Goal: Communication & Community: Share content

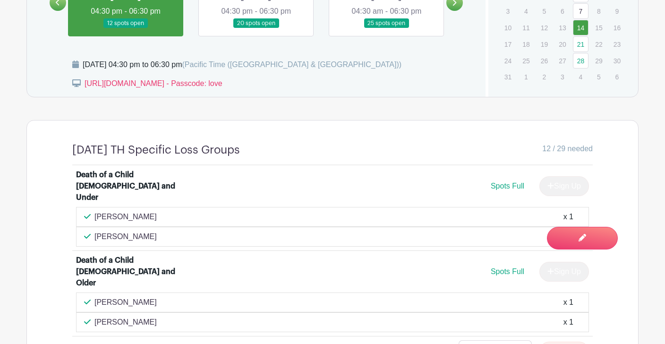
scroll to position [558, 0]
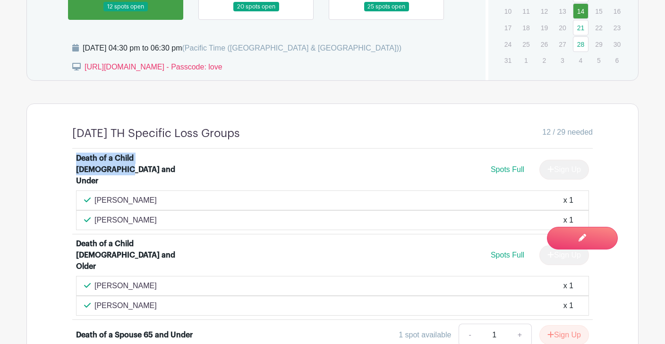
drag, startPoint x: 187, startPoint y: 163, endPoint x: 66, endPoint y: 165, distance: 121.4
copy div "Death of a Child [DEMOGRAPHIC_DATA] and Under"
drag, startPoint x: 150, startPoint y: 186, endPoint x: 85, endPoint y: 186, distance: 65.2
click at [85, 195] on div "[PERSON_NAME] x 1" at bounding box center [332, 200] width 497 height 11
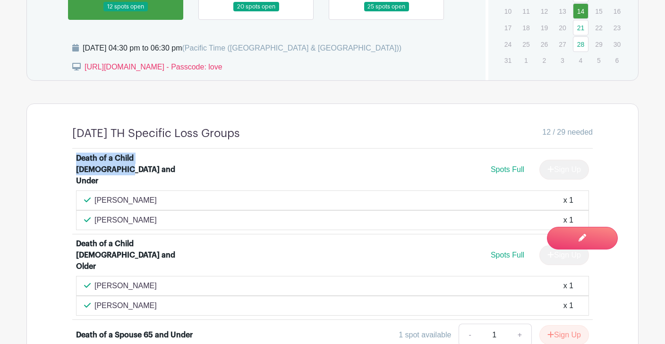
copy p "[PERSON_NAME]"
drag, startPoint x: 148, startPoint y: 209, endPoint x: 91, endPoint y: 208, distance: 57.1
click at [91, 214] on div "[PERSON_NAME] x 1" at bounding box center [332, 219] width 497 height 11
copy p "[PERSON_NAME]"
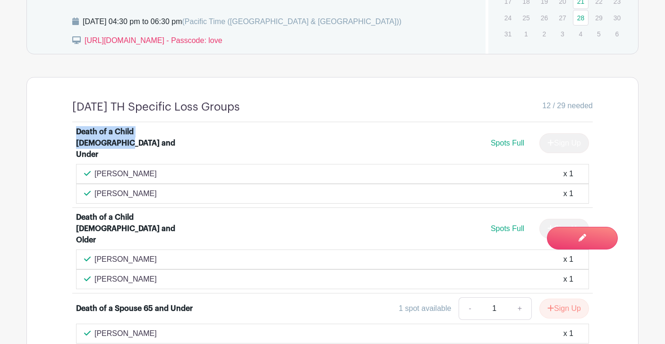
scroll to position [588, 0]
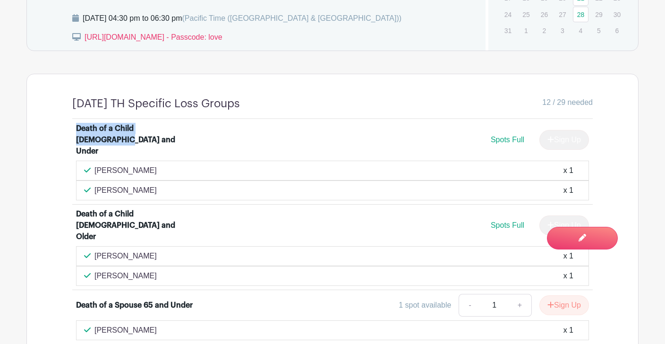
drag, startPoint x: 141, startPoint y: 228, endPoint x: 96, endPoint y: 231, distance: 45.4
click at [96, 250] on div "[PERSON_NAME] x 1" at bounding box center [332, 255] width 497 height 11
copy p "[PERSON_NAME]"
drag, startPoint x: 151, startPoint y: 247, endPoint x: 91, endPoint y: 245, distance: 60.0
click at [91, 270] on div "[PERSON_NAME] x 1" at bounding box center [332, 275] width 497 height 11
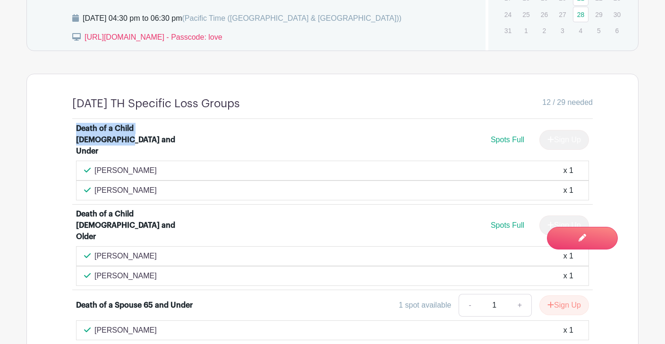
copy p "[PERSON_NAME]"
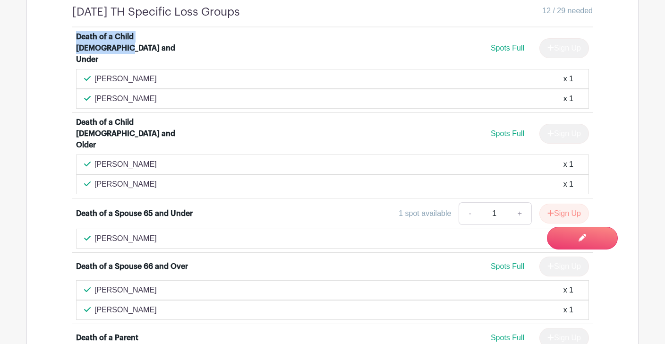
scroll to position [694, 0]
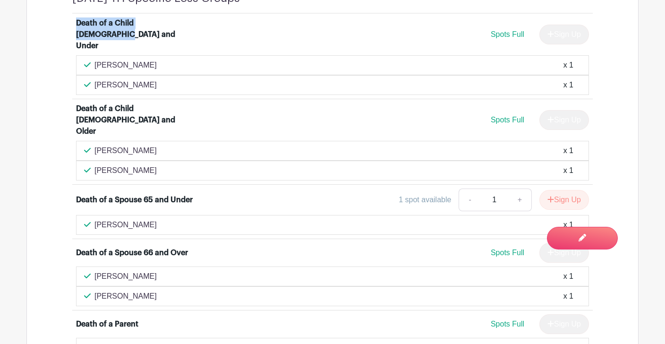
drag, startPoint x: 139, startPoint y: 196, endPoint x: 93, endPoint y: 196, distance: 45.8
click at [93, 219] on div "[PERSON_NAME] x 1" at bounding box center [332, 224] width 497 height 11
copy p "[PERSON_NAME]"
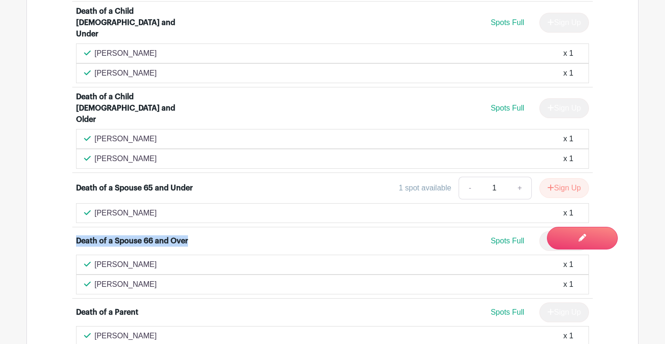
drag, startPoint x: 188, startPoint y: 210, endPoint x: 76, endPoint y: 212, distance: 111.9
click at [76, 235] on div "Death of a Spouse 66 and Over" at bounding box center [140, 240] width 128 height 11
copy div "Death of a Spouse 66 and Over"
drag, startPoint x: 149, startPoint y: 235, endPoint x: 94, endPoint y: 236, distance: 55.2
click at [94, 259] on div "[PERSON_NAME] x 1" at bounding box center [332, 264] width 497 height 11
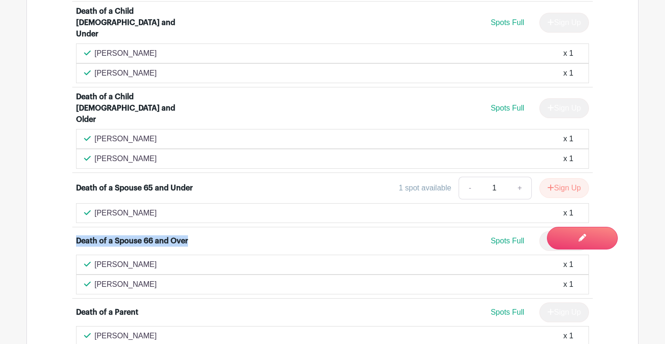
copy p "[PERSON_NAME]"
drag, startPoint x: 138, startPoint y: 257, endPoint x: 93, endPoint y: 255, distance: 45.8
click at [93, 279] on div "[PERSON_NAME] x 1" at bounding box center [332, 284] width 497 height 11
copy p "[PERSON_NAME]"
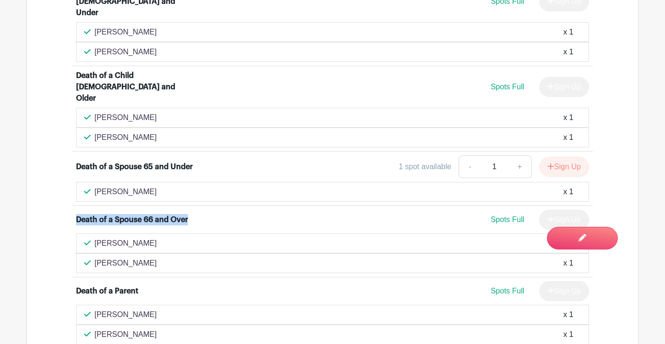
scroll to position [728, 0]
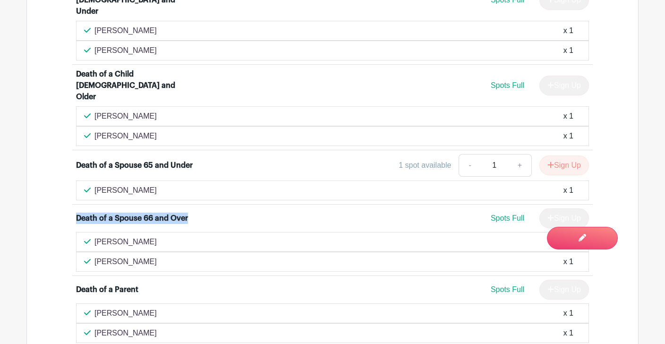
drag, startPoint x: 145, startPoint y: 282, endPoint x: 85, endPoint y: 279, distance: 60.0
click at [85, 307] on div "[PERSON_NAME] x 1" at bounding box center [332, 312] width 497 height 11
copy p "[PERSON_NAME]"
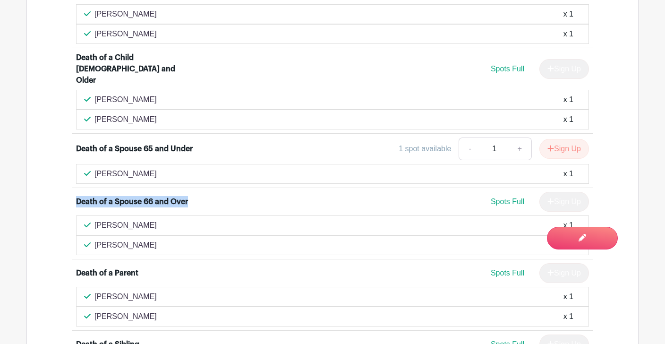
scroll to position [751, 0]
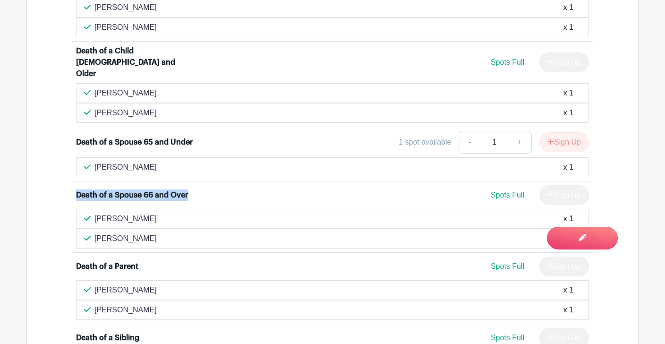
drag, startPoint x: 133, startPoint y: 279, endPoint x: 93, endPoint y: 279, distance: 40.6
click at [93, 304] on div "[PERSON_NAME] x 1" at bounding box center [332, 309] width 497 height 11
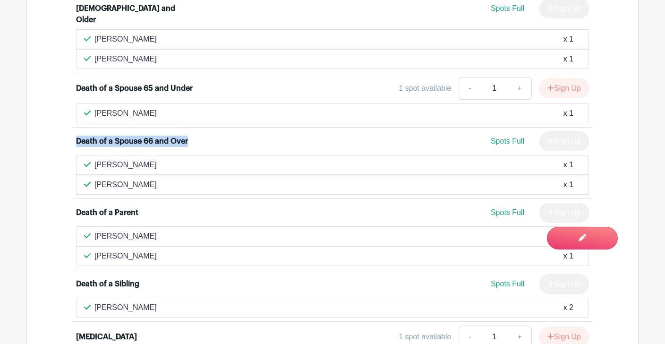
scroll to position [816, 0]
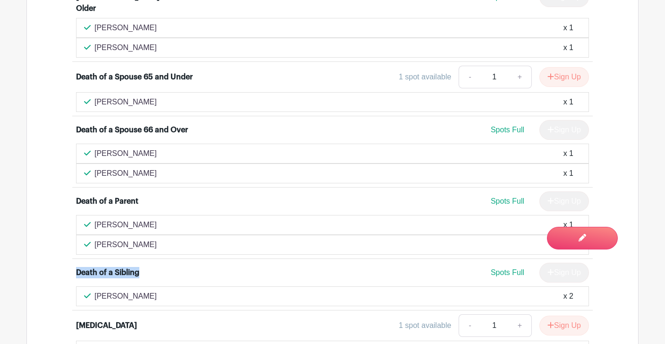
drag, startPoint x: 142, startPoint y: 245, endPoint x: 71, endPoint y: 238, distance: 70.7
click at [71, 238] on div "Death of a Child [DEMOGRAPHIC_DATA] and Under Spots Full Sign Up [PERSON_NAME] …" at bounding box center [333, 229] width 566 height 676
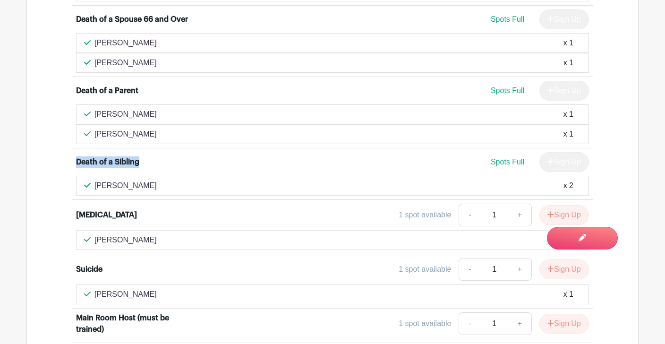
scroll to position [929, 0]
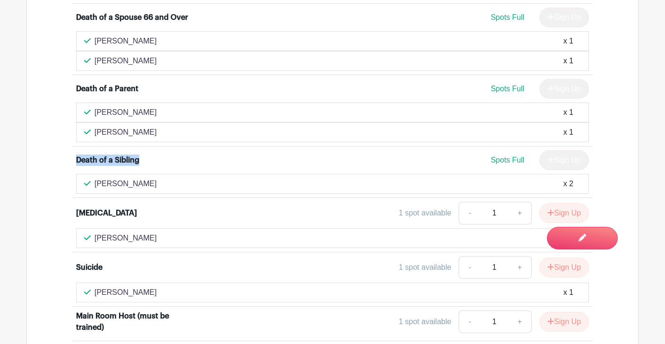
drag, startPoint x: 176, startPoint y: 208, endPoint x: 96, endPoint y: 203, distance: 79.5
click at [96, 228] on div "[PERSON_NAME] x 1" at bounding box center [332, 238] width 513 height 20
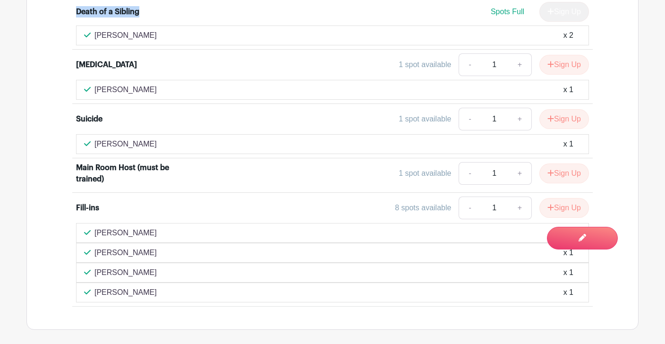
scroll to position [1134, 0]
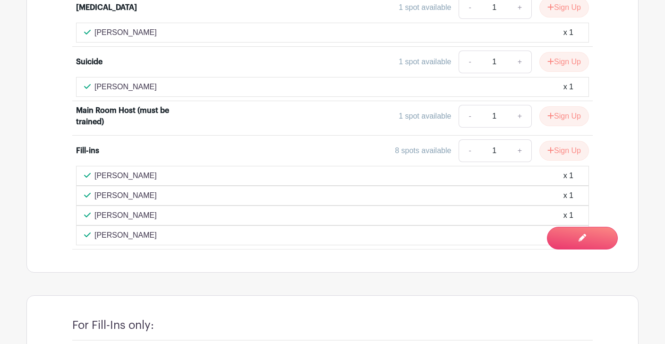
drag, startPoint x: 161, startPoint y: 144, endPoint x: 92, endPoint y: 145, distance: 69.0
click at [92, 170] on div "[PERSON_NAME] x 1" at bounding box center [332, 175] width 497 height 11
click at [159, 190] on div "[PERSON_NAME] x 1" at bounding box center [332, 195] width 497 height 11
drag, startPoint x: 152, startPoint y: 206, endPoint x: 75, endPoint y: 205, distance: 76.5
click at [75, 205] on li "Fill-ins 8 spots available - 1 + Sign Up [PERSON_NAME] x 1 [PERSON_NAME] x 1 [P…" at bounding box center [332, 191] width 520 height 113
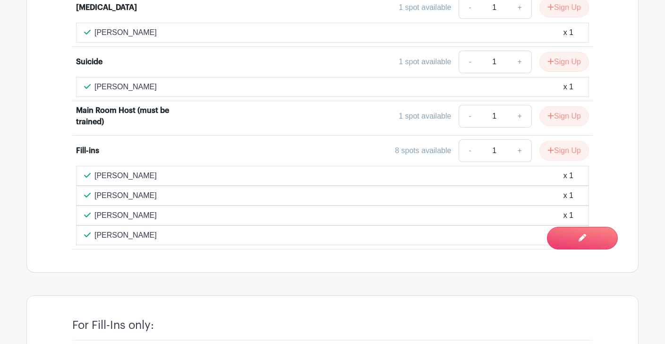
drag, startPoint x: 164, startPoint y: 170, endPoint x: 83, endPoint y: 168, distance: 81.3
click at [83, 186] on div "[PERSON_NAME] x 1" at bounding box center [332, 196] width 513 height 20
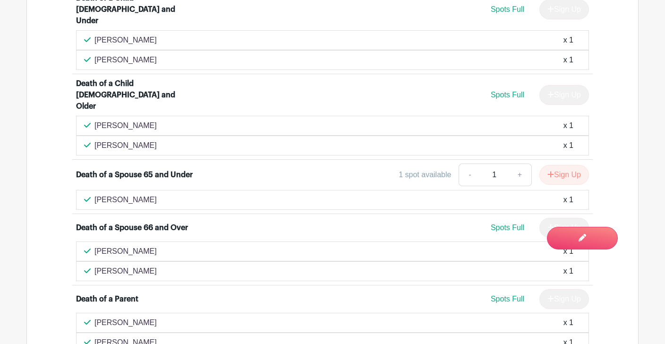
scroll to position [720, 0]
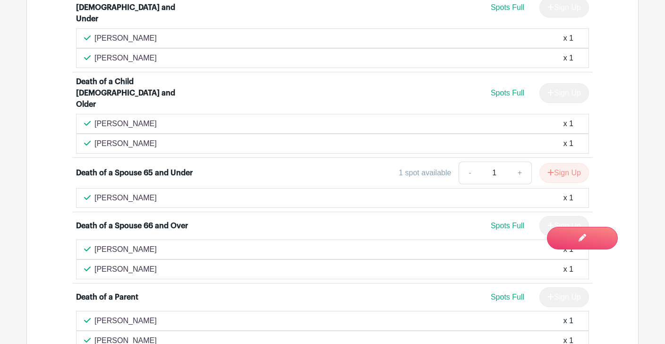
drag, startPoint x: 148, startPoint y: 243, endPoint x: 94, endPoint y: 245, distance: 53.9
click at [94, 263] on div "[PERSON_NAME] x 1" at bounding box center [332, 268] width 497 height 11
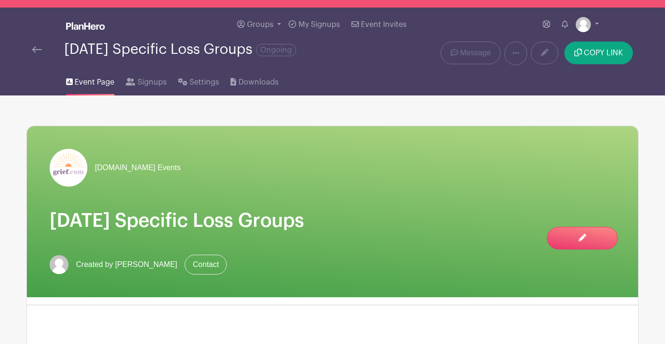
scroll to position [0, 0]
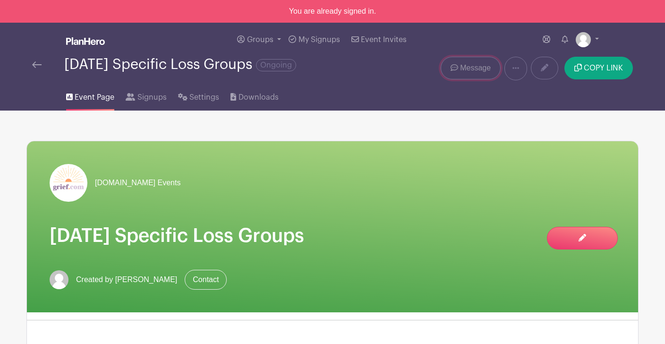
click at [479, 69] on span "Message" at bounding box center [475, 67] width 31 height 11
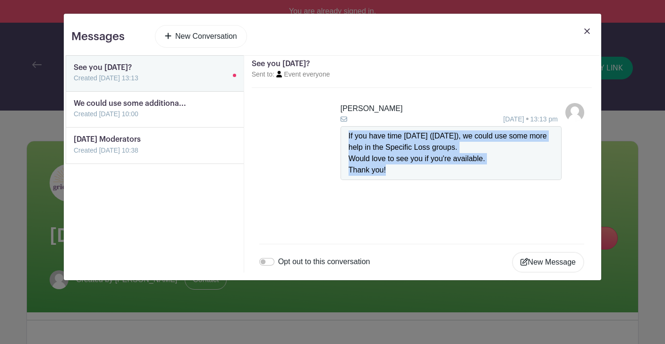
drag, startPoint x: 391, startPoint y: 171, endPoint x: 341, endPoint y: 132, distance: 63.9
click at [341, 132] on div "If you have time [DATE] ([DATE]), we could use some more help in the Specific L…" at bounding box center [450, 153] width 221 height 54
click at [203, 41] on link "New Conversation" at bounding box center [201, 36] width 92 height 23
click at [205, 38] on link "New Conversation" at bounding box center [201, 36] width 92 height 23
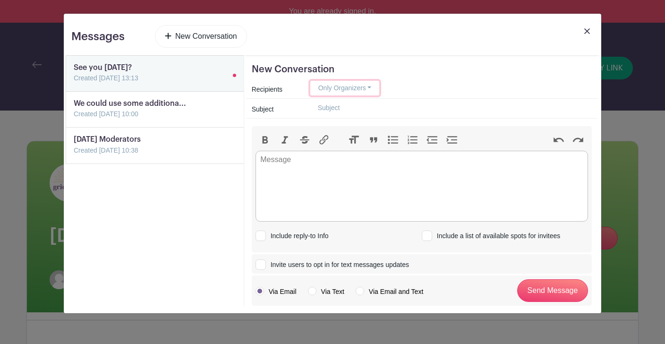
click at [347, 90] on button "Only Organizers" at bounding box center [344, 88] width 69 height 15
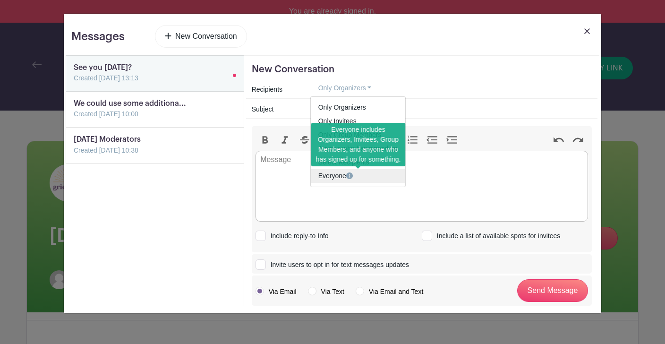
click at [327, 177] on link "Everyone" at bounding box center [358, 176] width 94 height 14
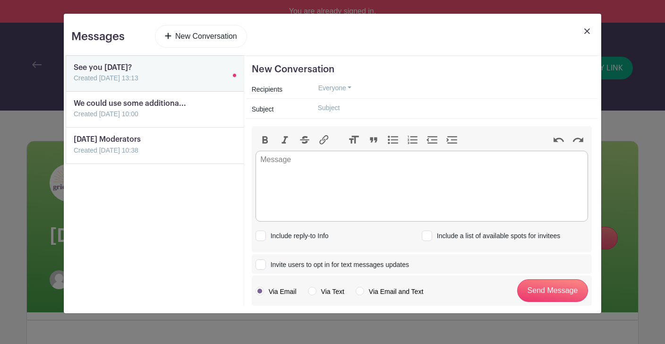
click at [346, 109] on input "text" at bounding box center [450, 108] width 281 height 15
type input "Would love to see you tonight!"
click at [343, 167] on trix-editor at bounding box center [421, 186] width 332 height 71
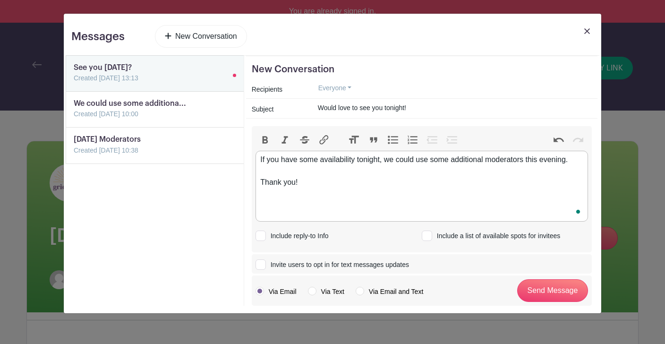
type trix-editor "<div>If you have some availability tonight, we could use some additional modera…"
click at [425, 234] on input "Include a list of available spots for invitees" at bounding box center [425, 234] width 6 height 6
checkbox input "true"
click at [548, 294] on input "Send Message" at bounding box center [552, 290] width 71 height 23
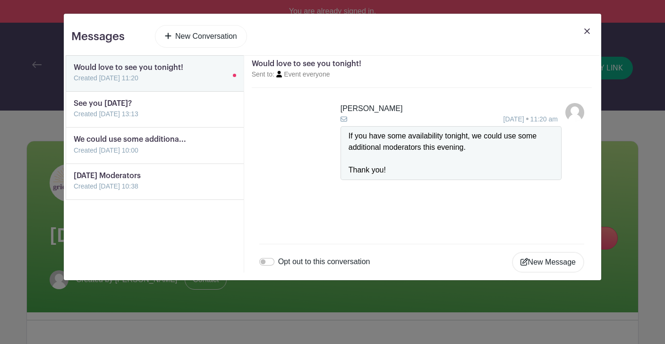
click at [585, 32] on img at bounding box center [587, 31] width 6 height 6
